Goal: Find specific page/section: Find specific page/section

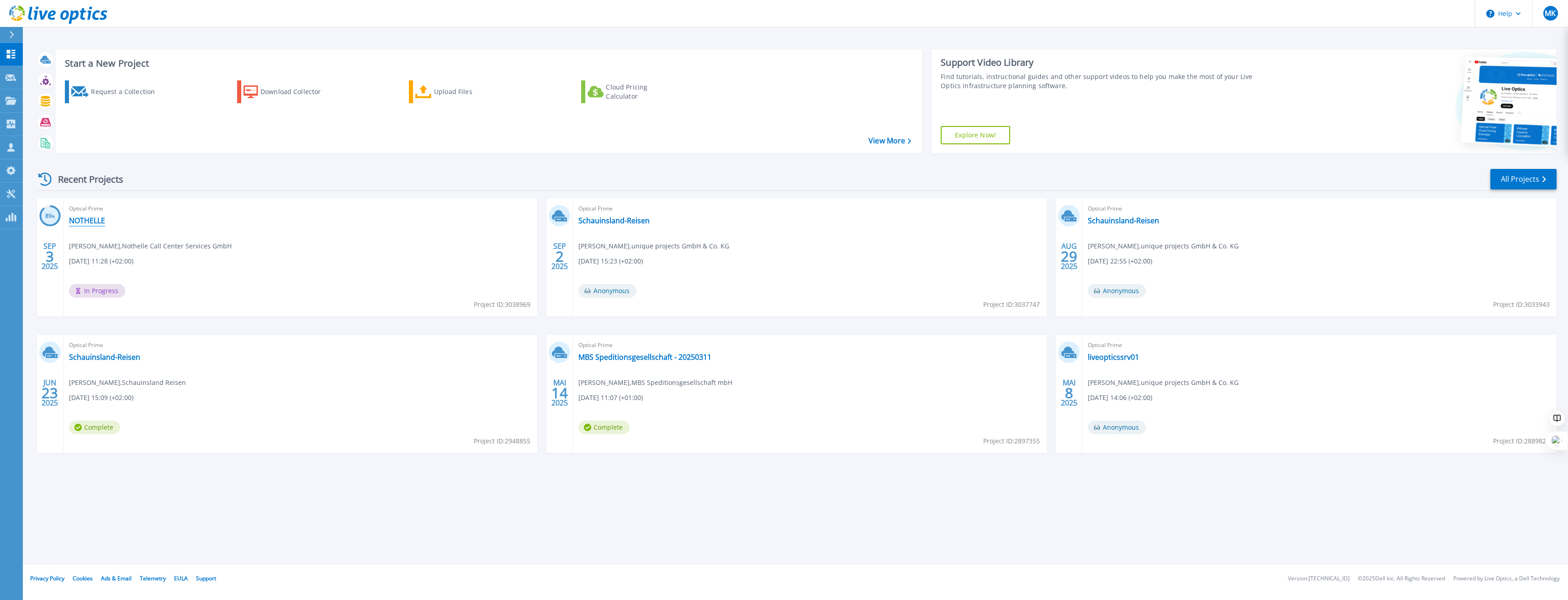
click at [85, 222] on link "NOTHELLE" at bounding box center [86, 220] width 36 height 9
